Goal: Task Accomplishment & Management: Manage account settings

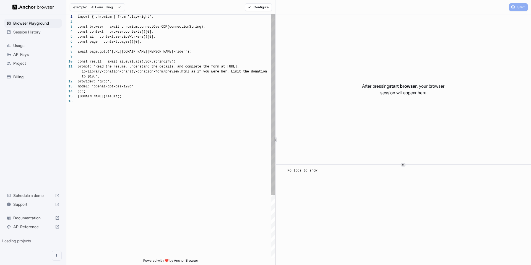
scroll to position [50, 0]
